Goal: Task Accomplishment & Management: Complete application form

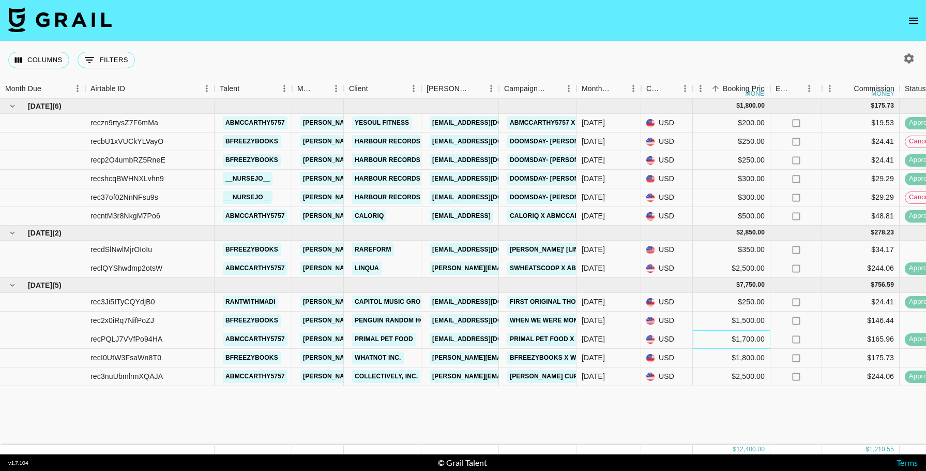
click at [705, 337] on div "$1,700.00" at bounding box center [732, 339] width 78 height 19
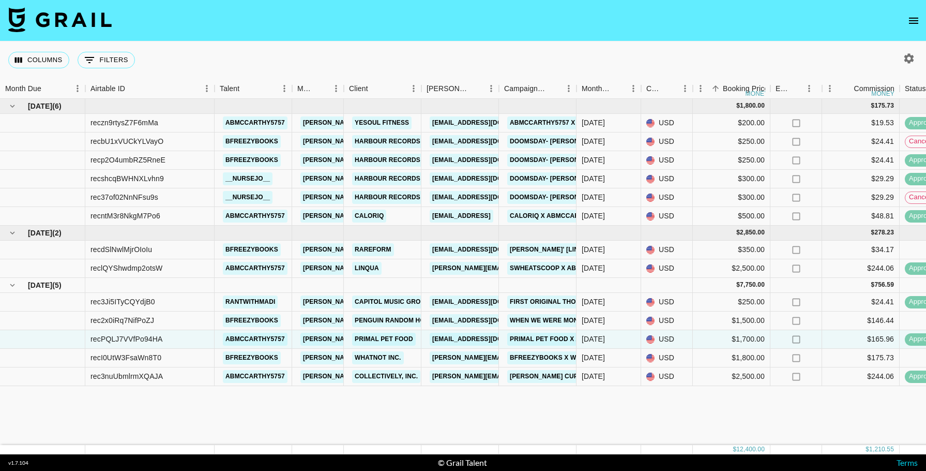
drag, startPoint x: 756, startPoint y: 451, endPoint x: 356, endPoint y: 289, distance: 431.8
click at [347, 458] on footer "v 1.7.104 © Grail Talent Terms" at bounding box center [463, 462] width 926 height 17
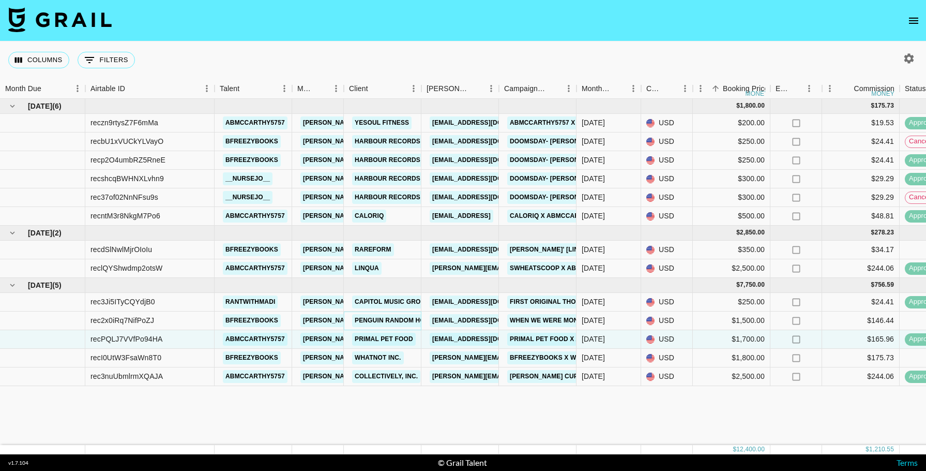
click at [400, 319] on link "Penguin Random House" at bounding box center [396, 320] width 88 height 13
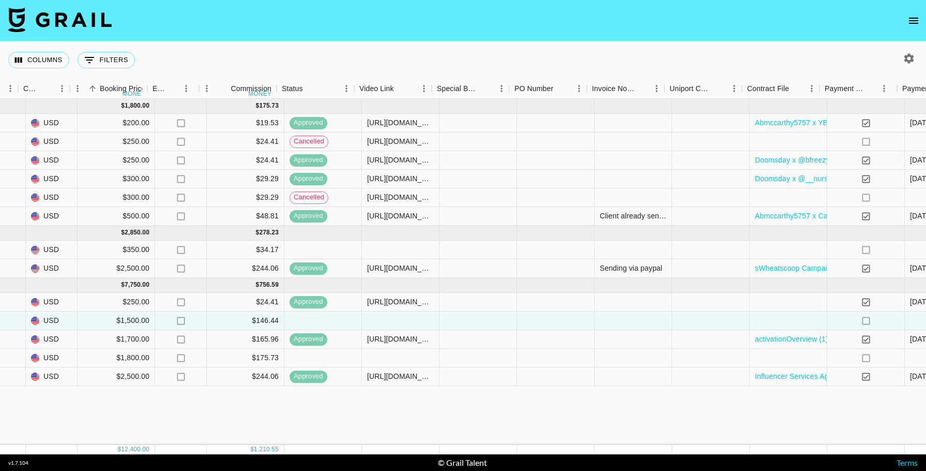
scroll to position [0, 623]
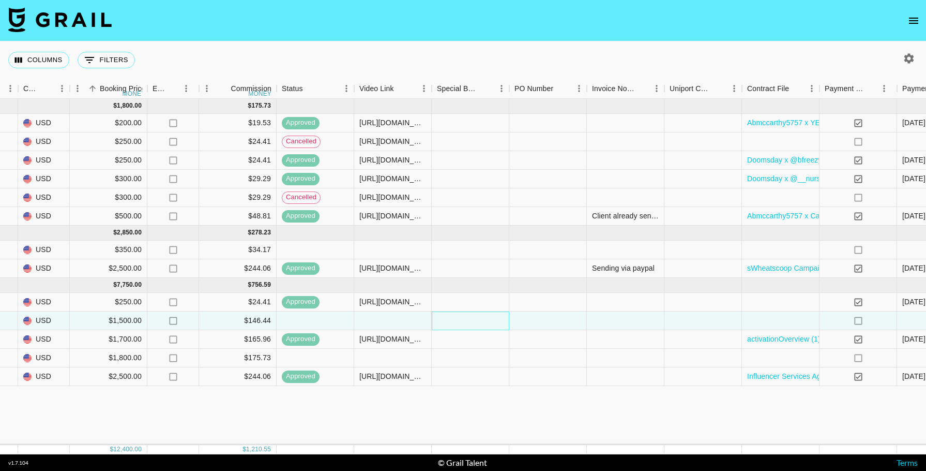
click at [480, 316] on div at bounding box center [471, 320] width 78 height 19
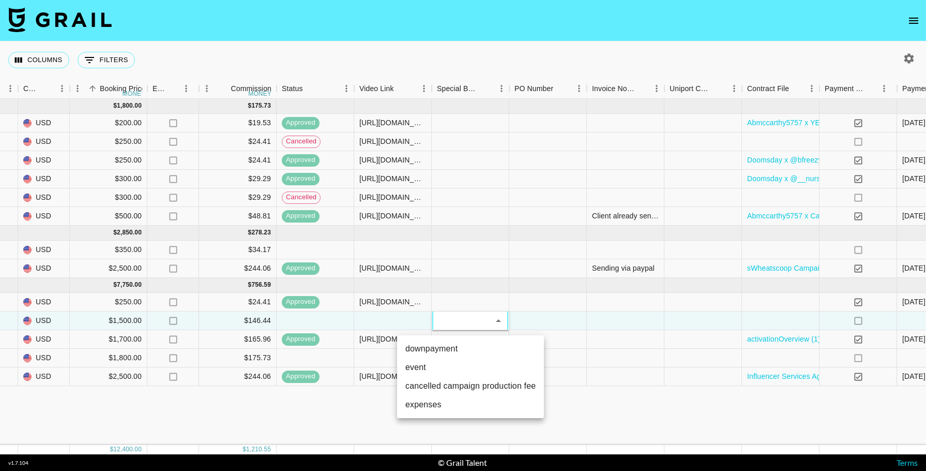
click at [637, 415] on div at bounding box center [463, 235] width 926 height 471
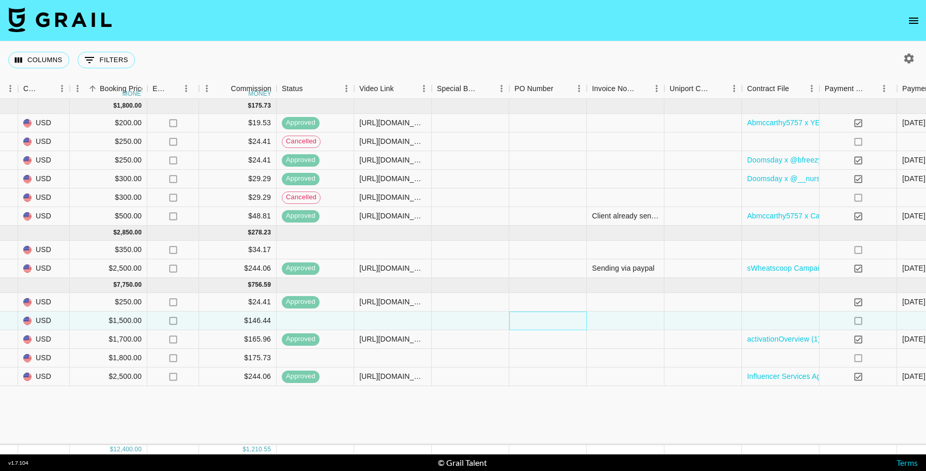
click at [531, 319] on div at bounding box center [548, 320] width 78 height 19
click at [547, 317] on div at bounding box center [548, 320] width 78 height 19
type input "5689646"
click at [657, 412] on div "[DATE] ( 6 ) $ 1,800.00 $ 175.73 reczn9rtysZ7F6mMa abmccarthy5757 [PERSON_NAME]…" at bounding box center [235, 272] width 1717 height 346
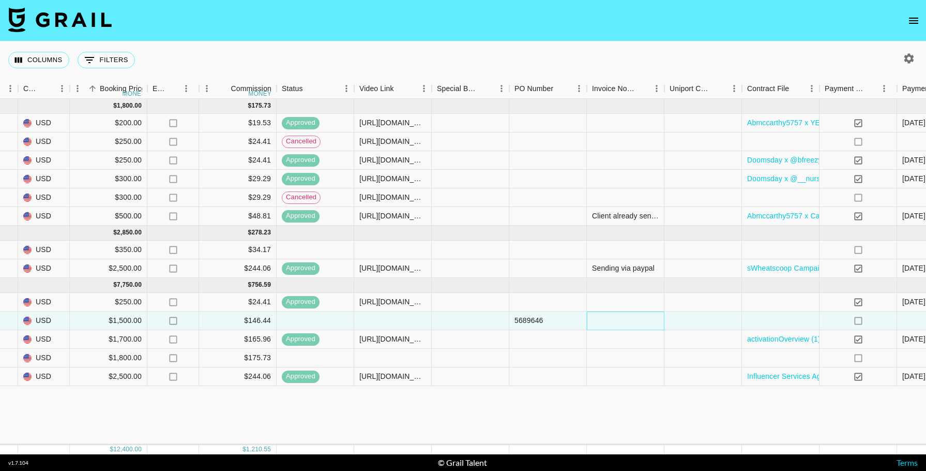
click at [635, 318] on div at bounding box center [626, 320] width 78 height 19
click at [617, 297] on textarea at bounding box center [644, 290] width 105 height 48
paste textarea "645714"
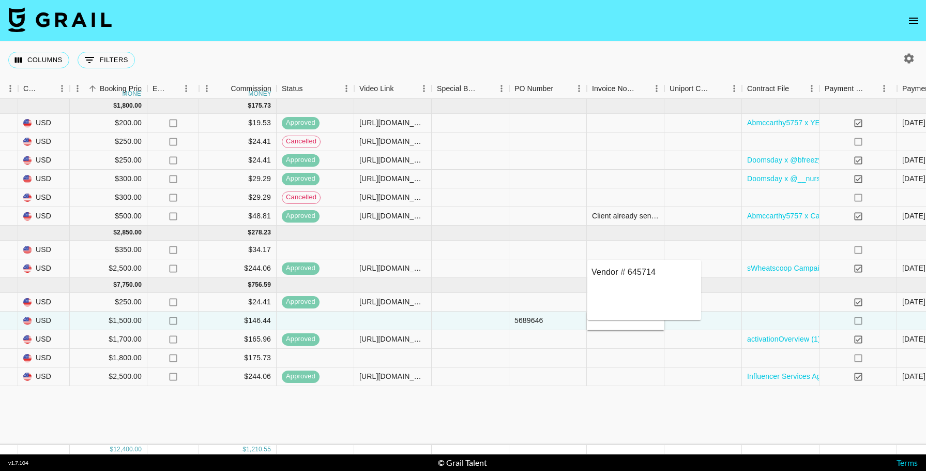
type textarea "Vendor # 645714"
click at [702, 395] on div "[DATE] ( 6 ) $ 1,800.00 $ 175.73 reczn9rtysZ7F6mMa abmccarthy5757 [PERSON_NAME]…" at bounding box center [235, 272] width 1717 height 346
click at [710, 320] on div at bounding box center [704, 320] width 78 height 19
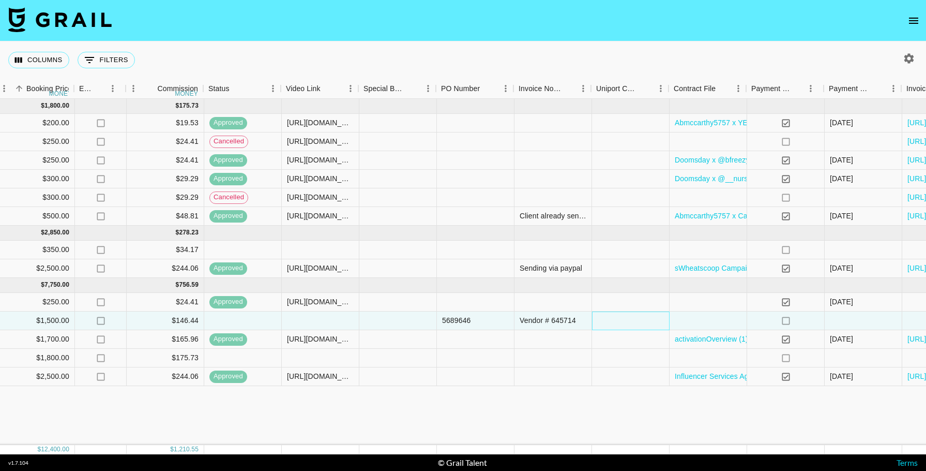
scroll to position [0, 791]
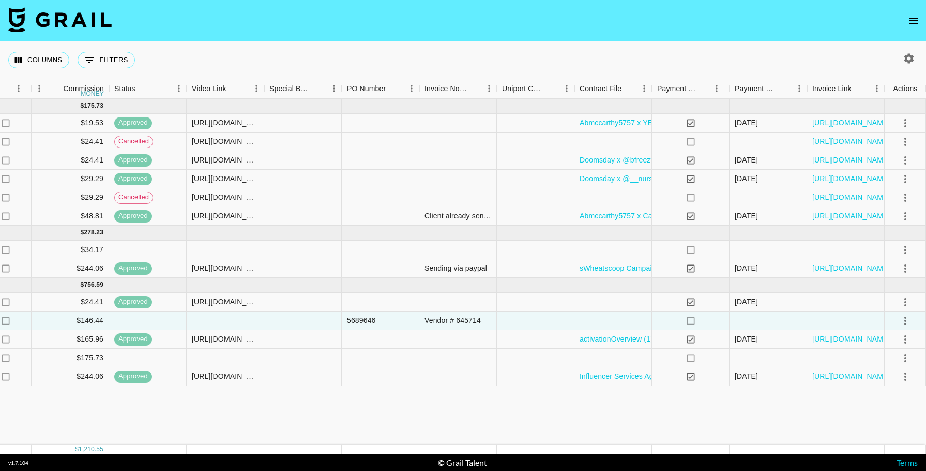
click at [221, 322] on div at bounding box center [226, 320] width 78 height 19
type input "[URL][DOMAIN_NAME]"
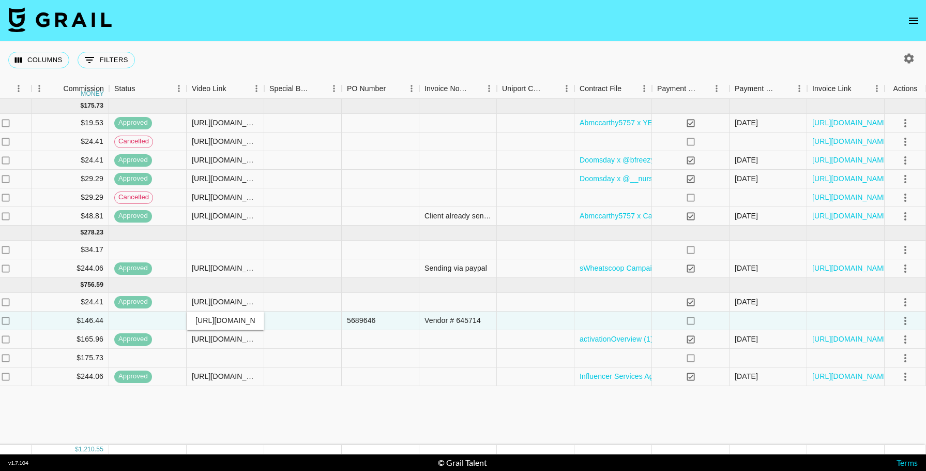
click at [334, 417] on div "[DATE] ( 6 ) $ 1,800.00 $ 175.73 reczn9rtysZ7F6mMa abmccarthy5757 [PERSON_NAME]…" at bounding box center [67, 272] width 1717 height 346
click at [904, 320] on icon "select merge strategy" at bounding box center [905, 320] width 2 height 8
click at [885, 417] on div "Approve" at bounding box center [883, 417] width 32 height 12
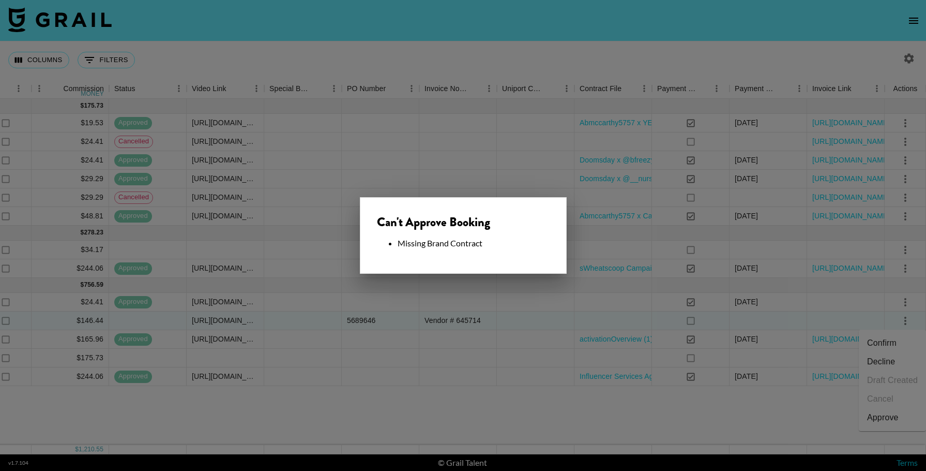
click at [644, 425] on div at bounding box center [463, 235] width 926 height 471
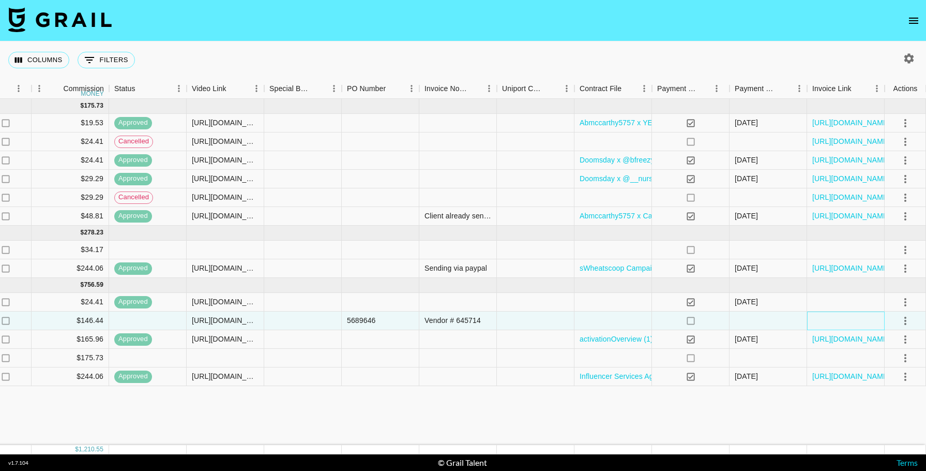
click at [829, 321] on div at bounding box center [846, 320] width 78 height 19
click at [846, 320] on div at bounding box center [846, 320] width 78 height 19
click at [838, 323] on div at bounding box center [846, 320] width 78 height 19
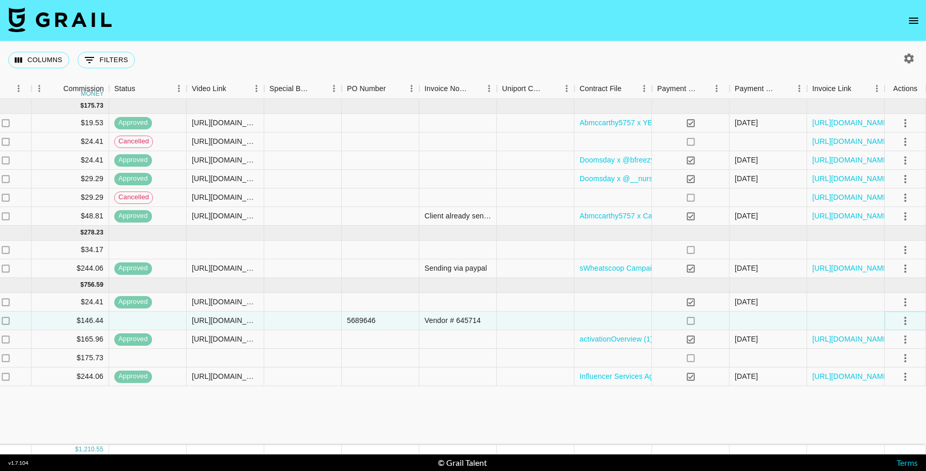
click at [902, 320] on icon "select merge strategy" at bounding box center [905, 320] width 12 height 12
click at [747, 419] on div "[DATE] ( 6 ) $ 1,800.00 $ 175.73 reczn9rtysZ7F6mMa abmccarthy5757 [PERSON_NAME]…" at bounding box center [67, 272] width 1717 height 346
click at [903, 315] on icon "select merge strategy" at bounding box center [905, 320] width 12 height 12
click at [906, 345] on li "Confirm" at bounding box center [892, 343] width 67 height 19
click at [838, 318] on div at bounding box center [846, 320] width 78 height 19
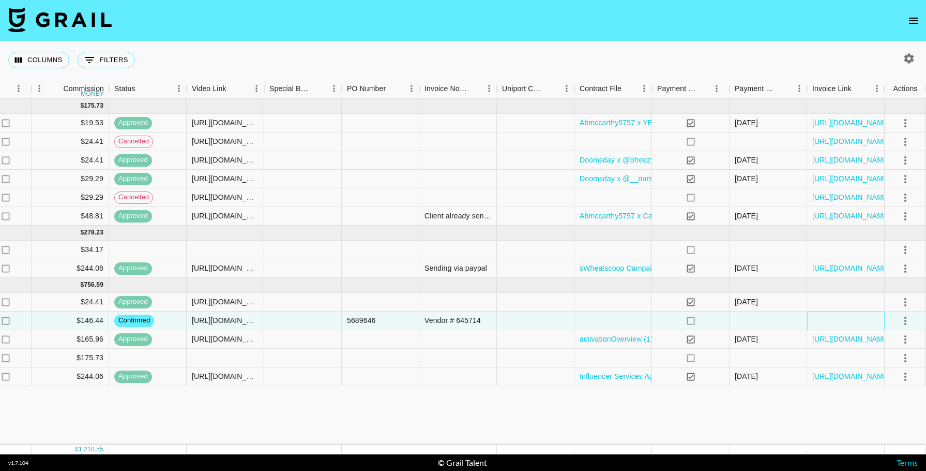
click at [835, 318] on div at bounding box center [846, 320] width 78 height 19
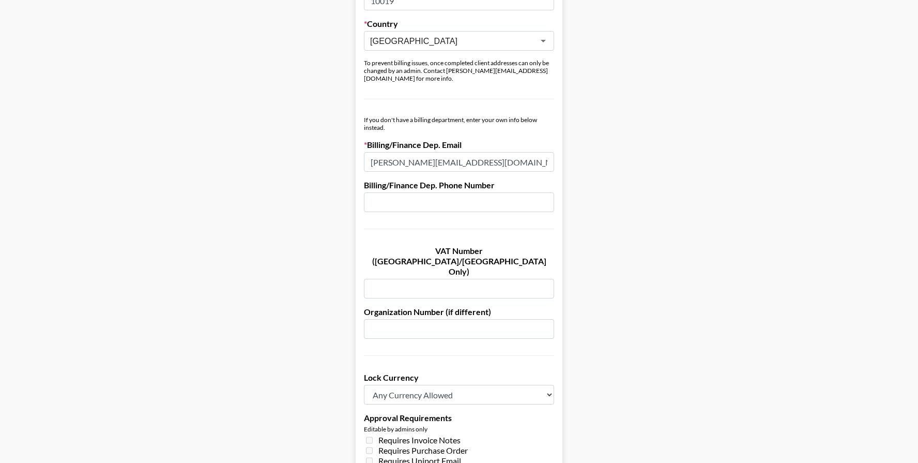
scroll to position [517, 0]
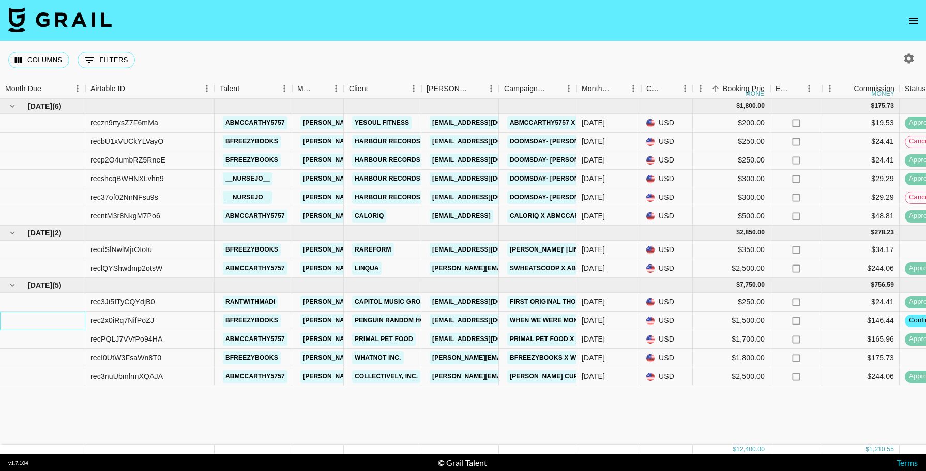
click at [71, 321] on div at bounding box center [42, 320] width 85 height 19
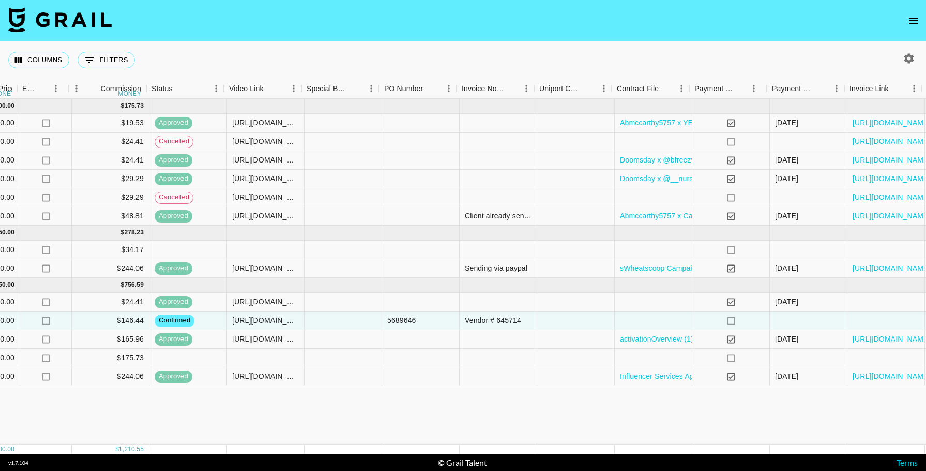
scroll to position [0, 791]
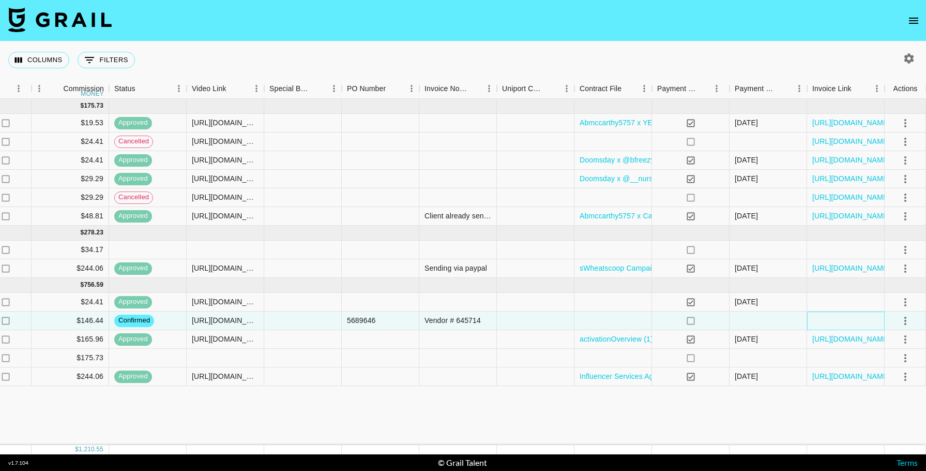
click at [844, 321] on div at bounding box center [846, 320] width 78 height 19
click at [603, 321] on div at bounding box center [614, 320] width 78 height 19
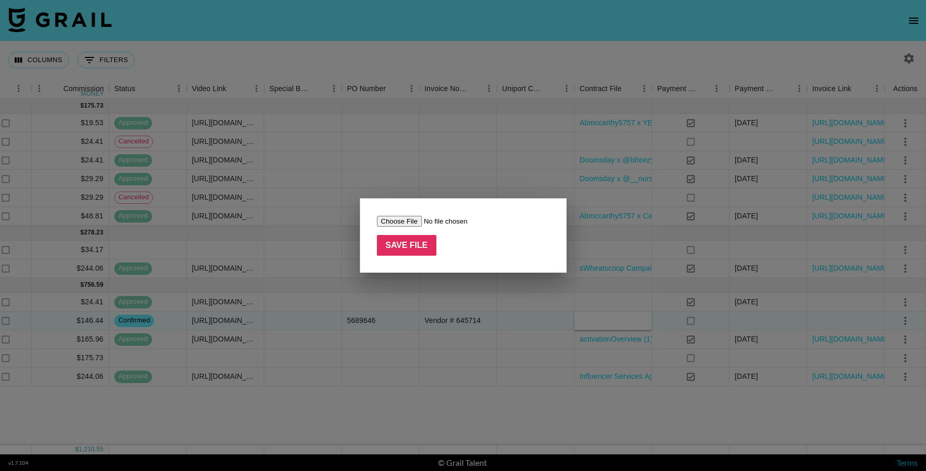
click at [399, 221] on input "file" at bounding box center [442, 221] width 131 height 11
type input "C:\fakepath\When We Were Monsters Influencer Agreement — [PERSON_NAME] (2).pdf"
click at [411, 242] on input "Save File" at bounding box center [407, 245] width 60 height 21
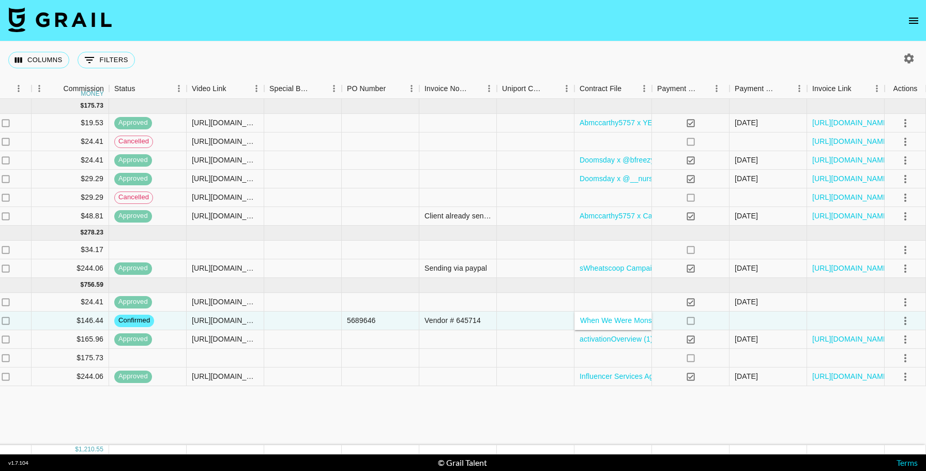
click at [624, 421] on div "[DATE] ( 6 ) $ 1,800.00 $ 175.73 reczn9rtysZ7F6mMa abmccarthy5757 [PERSON_NAME]…" at bounding box center [67, 272] width 1717 height 346
click at [906, 324] on icon "select merge strategy" at bounding box center [905, 320] width 2 height 8
click at [896, 415] on div "Approve" at bounding box center [883, 417] width 32 height 12
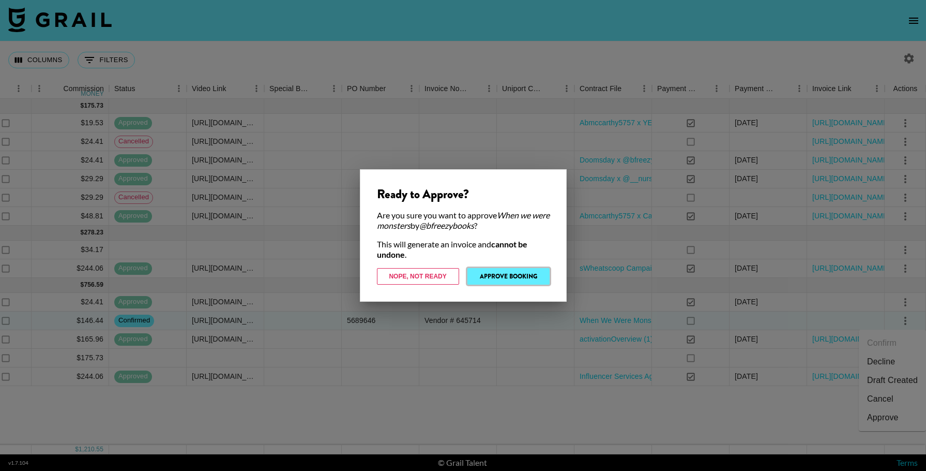
click at [514, 274] on button "Approve Booking" at bounding box center [508, 276] width 82 height 17
